Goal: Information Seeking & Learning: Learn about a topic

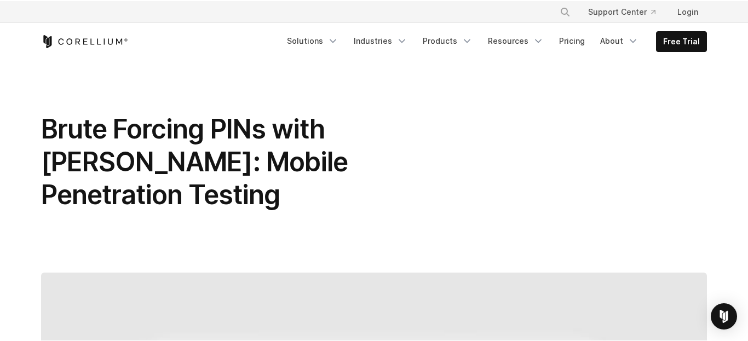
scroll to position [4460, 0]
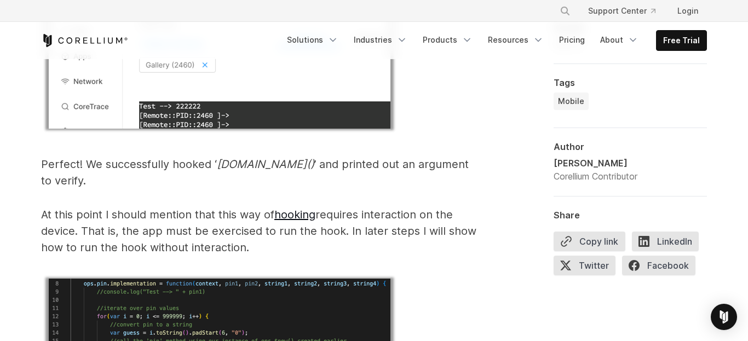
scroll to position [2570, 0]
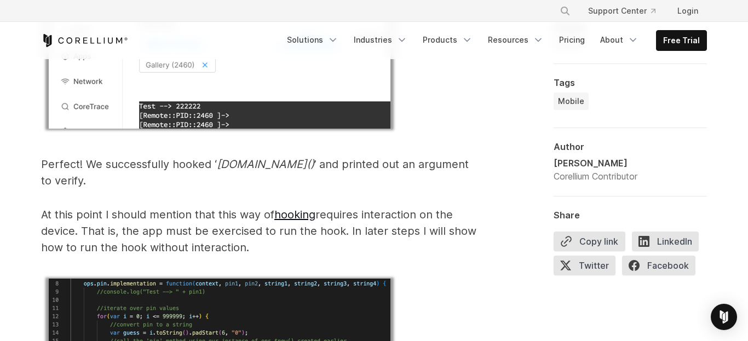
click at [652, 98] on div "Mobile" at bounding box center [630, 104] width 153 height 22
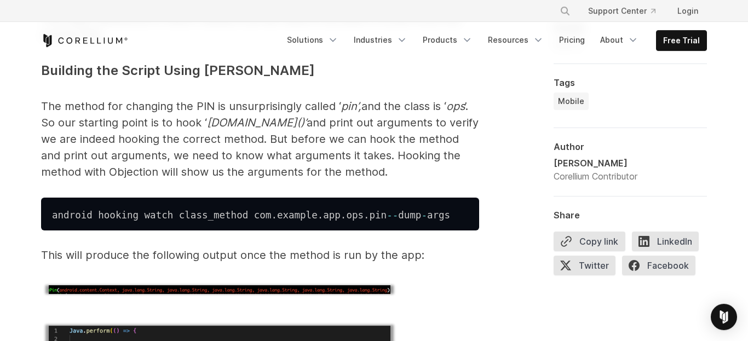
scroll to position [1512, 0]
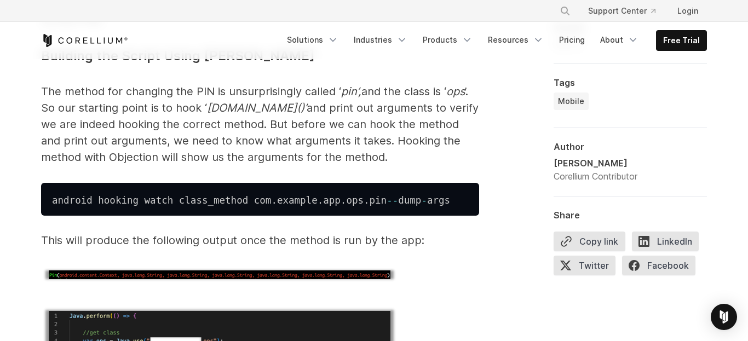
drag, startPoint x: 75, startPoint y: 214, endPoint x: 137, endPoint y: 213, distance: 61.9
click at [137, 232] on p "This will produce the following output once the method is run by the app:" at bounding box center [260, 240] width 438 height 16
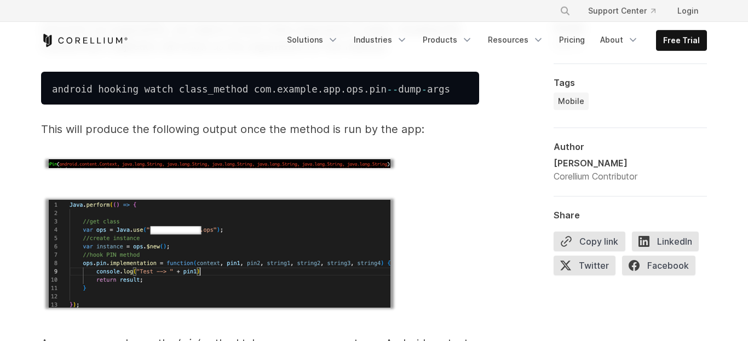
scroll to position [1587, 0]
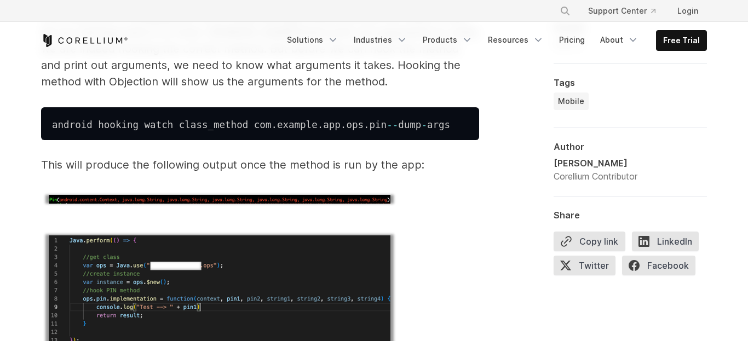
click at [82, 119] on code "android hooking watch class_method com . example . app . ops . pin -- dump - ar…" at bounding box center [251, 124] width 398 height 11
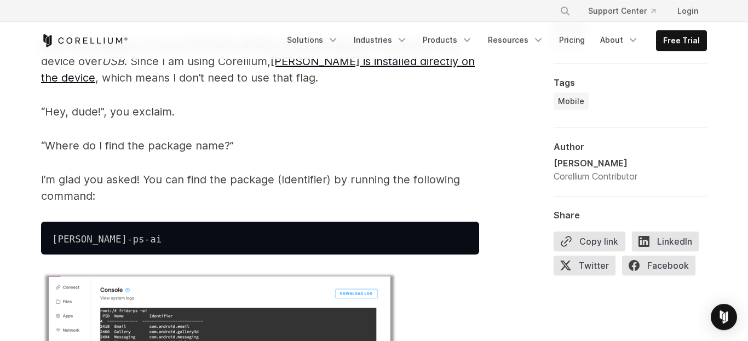
scroll to position [3477, 0]
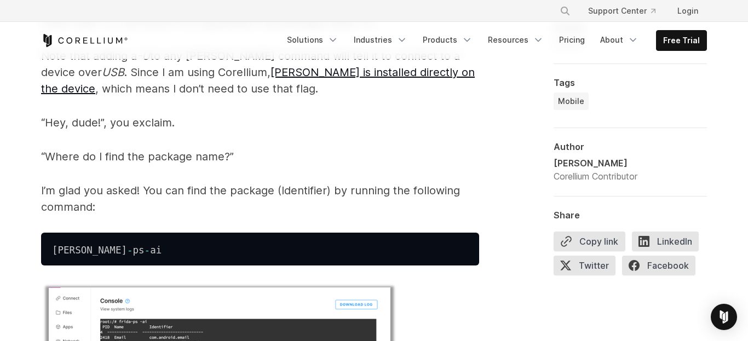
click at [128, 233] on pre "frida - ps - ai" at bounding box center [260, 249] width 438 height 33
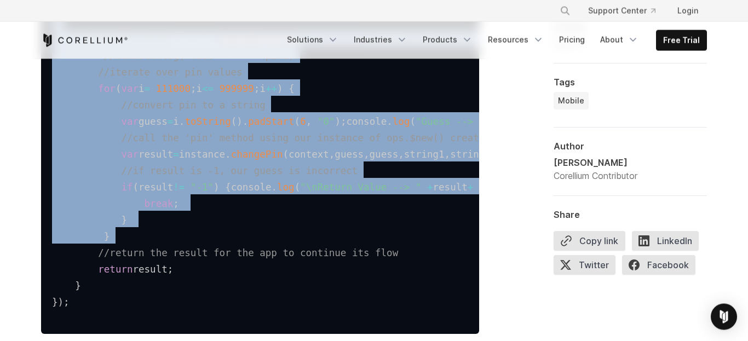
scroll to position [5594, 0]
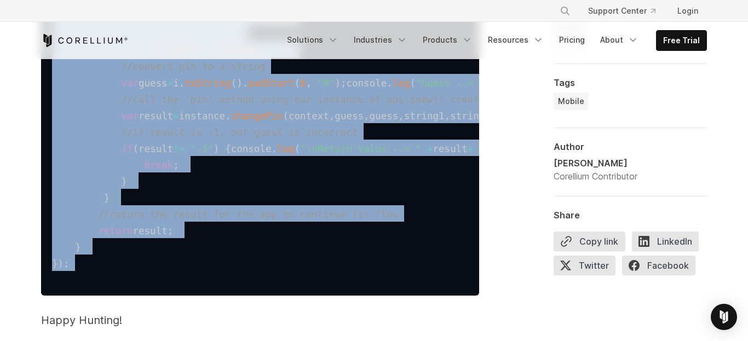
drag, startPoint x: 53, startPoint y: 200, endPoint x: 138, endPoint y: 254, distance: 100.7
click at [138, 254] on pre "Java . perform ( ( ) => { //get class var ops = Java . use ( "com.exmaple.app.o…" at bounding box center [260, 8] width 438 height 575
copy code "Java . perform ( ( ) => { //get class var ops = Java . use ( "com.exmaple.app.o…"
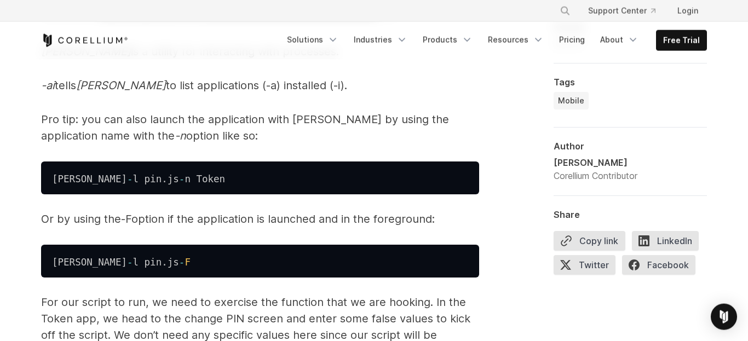
scroll to position [3780, 0]
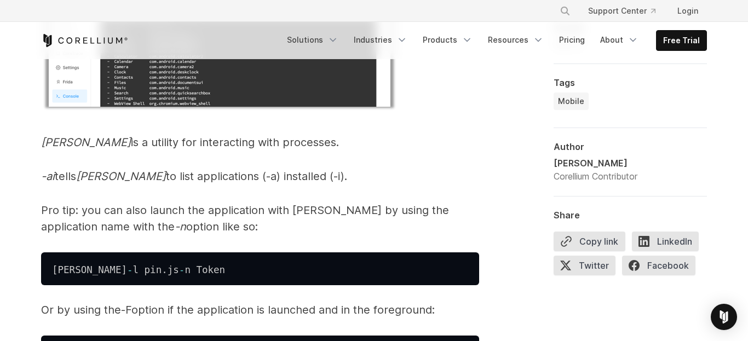
click at [67, 265] on code "frida - l pin . js - n Token" at bounding box center [138, 270] width 173 height 11
drag, startPoint x: 67, startPoint y: 204, endPoint x: 316, endPoint y: 228, distance: 250.4
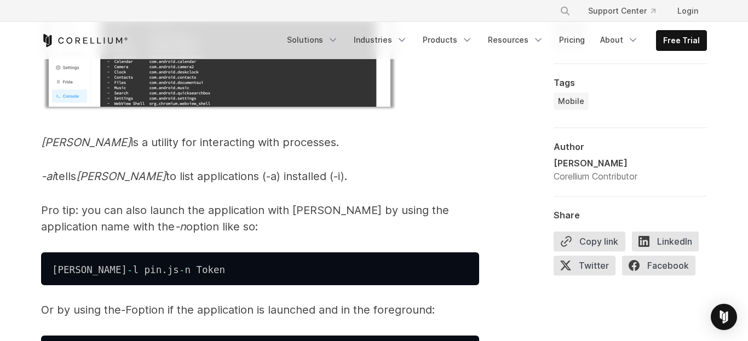
click at [182, 253] on pre "frida - l pin . js - n Token" at bounding box center [260, 269] width 438 height 33
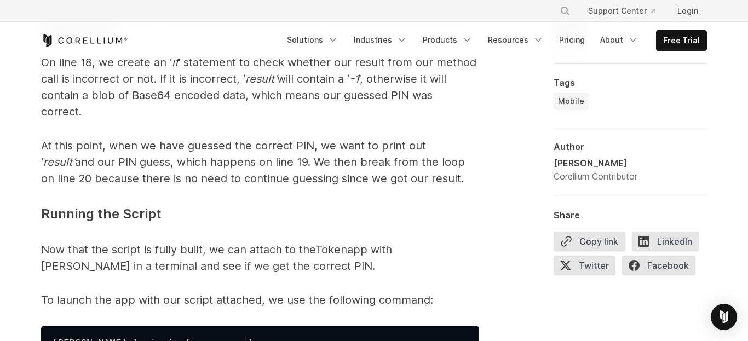
scroll to position [3175, 0]
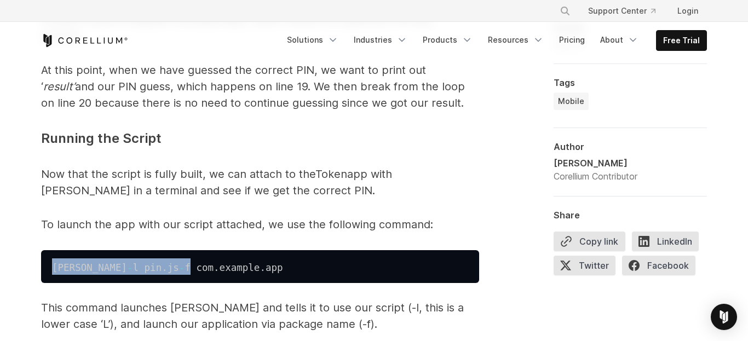
drag, startPoint x: 156, startPoint y: 201, endPoint x: 16, endPoint y: 203, distance: 139.7
click at [41, 250] on pre "frida - l pin . js - f com . example . app" at bounding box center [260, 266] width 438 height 33
copy code "frida - l pin . js - f"
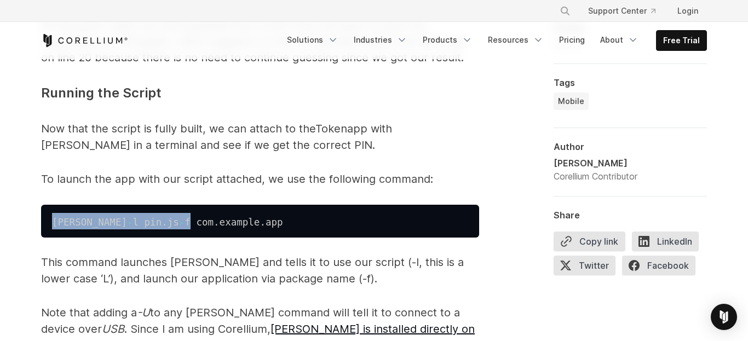
scroll to position [3251, 0]
